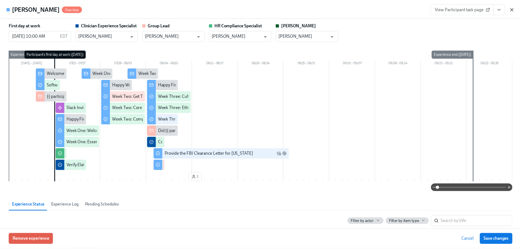
scroll to position [868, 0]
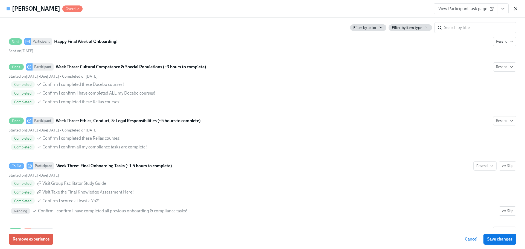
click at [518, 6] on icon "button" at bounding box center [515, 8] width 5 height 5
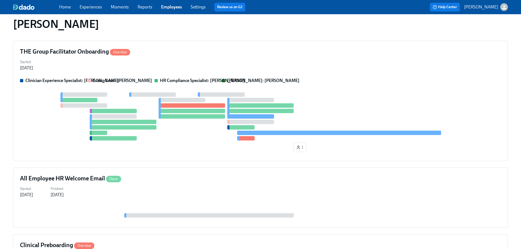
click at [176, 7] on link "Employees" at bounding box center [171, 6] width 21 height 5
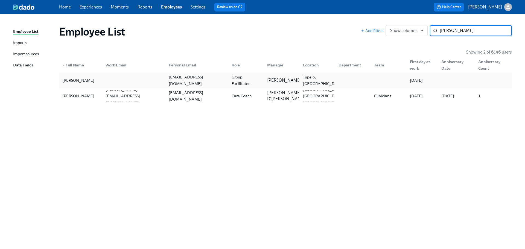
type input "[PERSON_NAME]"
click at [236, 79] on div "Group Facilitator" at bounding box center [245, 80] width 33 height 13
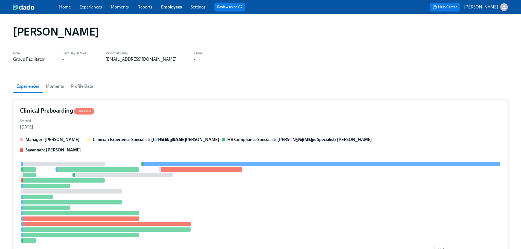
click at [270, 122] on div "Started [DATE]" at bounding box center [260, 123] width 481 height 13
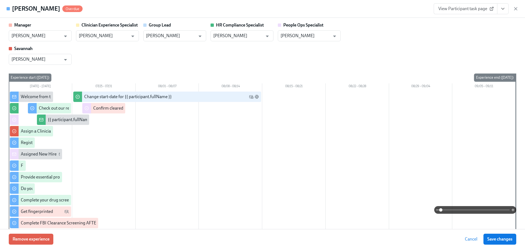
click at [302, 60] on div "Manager [PERSON_NAME] ​ Clinician Experience Specialist [PERSON_NAME] ​ Group L…" at bounding box center [263, 43] width 508 height 43
click at [507, 9] on button "View task page" at bounding box center [502, 8] width 11 height 11
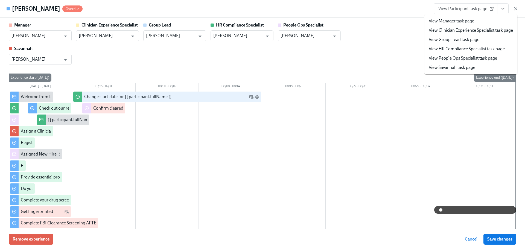
click at [467, 6] on link "View Participant task page" at bounding box center [466, 8] width 64 height 11
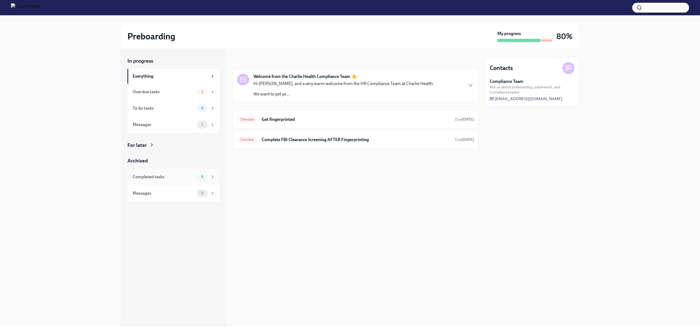
click at [185, 181] on div "Completed tasks 8" at bounding box center [173, 177] width 92 height 16
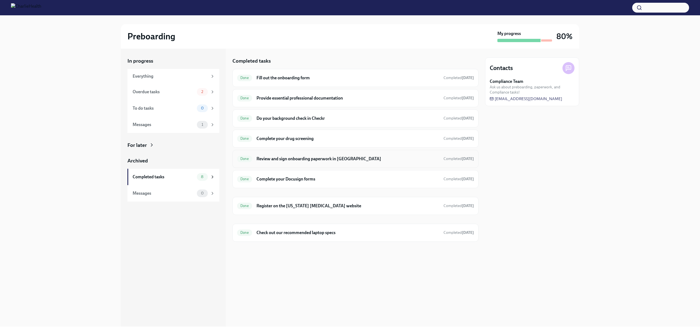
click at [348, 160] on h6 "Review and sign onboarding paperwork in [GEOGRAPHIC_DATA]" at bounding box center [348, 159] width 183 height 6
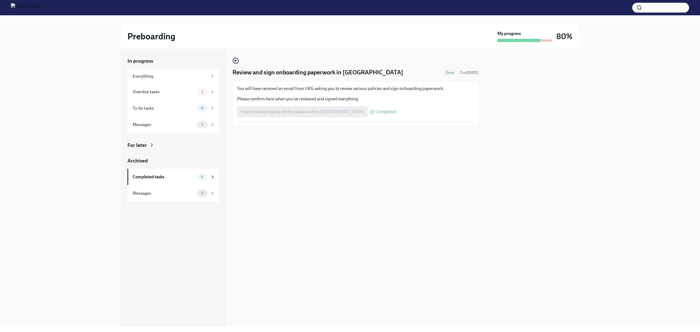
click at [303, 107] on div "I've reviewed/signed all the paperwork in UKG Completed" at bounding box center [316, 111] width 159 height 11
click at [344, 109] on div "I've reviewed/signed all the paperwork in UKG Completed" at bounding box center [316, 111] width 159 height 11
click at [273, 111] on div "I've reviewed/signed all the paperwork in UKG Completed" at bounding box center [316, 111] width 159 height 11
click at [235, 59] on icon "button" at bounding box center [235, 60] width 7 height 7
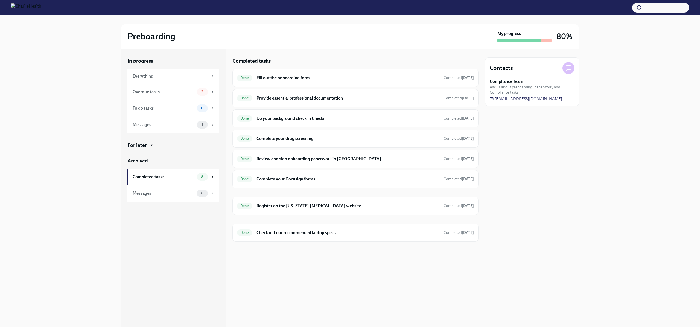
click at [363, 275] on div "Completed tasks Done Fill out the onboarding form Completed Jul 21st Done Provi…" at bounding box center [355, 188] width 246 height 278
click at [77, 190] on div "In progress Everything Overdue tasks 2 To do tasks 0 Messages 1 For later Archi…" at bounding box center [350, 188] width 683 height 278
click at [605, 202] on div "In progress Everything Overdue tasks 2 To do tasks 0 Messages 1 For later Archi…" at bounding box center [350, 188] width 683 height 278
